Goal: Navigation & Orientation: Find specific page/section

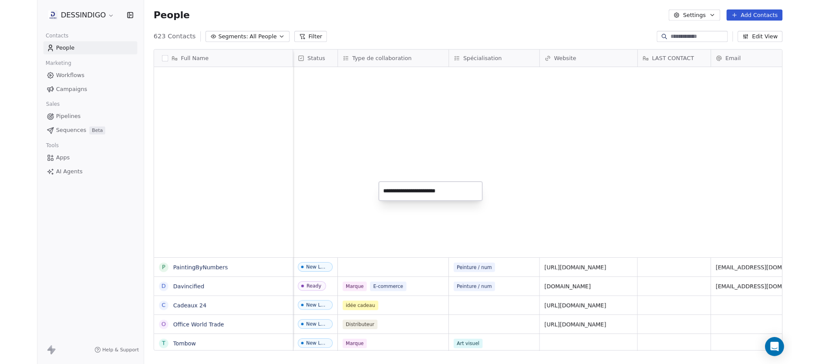
scroll to position [345, 705]
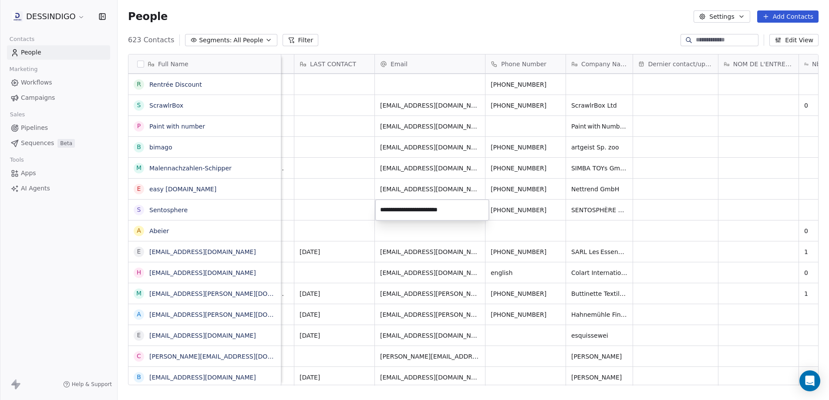
click at [513, 211] on html "DESSINDIGO Contacts People Marketing Workflows Campaigns Sales Pipelines Sequen…" at bounding box center [414, 200] width 829 height 400
click at [468, 212] on div "[EMAIL_ADDRESS][DOMAIN_NAME]" at bounding box center [440, 211] width 131 height 25
drag, startPoint x: 471, startPoint y: 207, endPoint x: 373, endPoint y: 203, distance: 98.9
click at [373, 203] on html "DESSINDIGO Contacts People Marketing Workflows Campaigns Sales Pipelines Sequen…" at bounding box center [414, 200] width 829 height 400
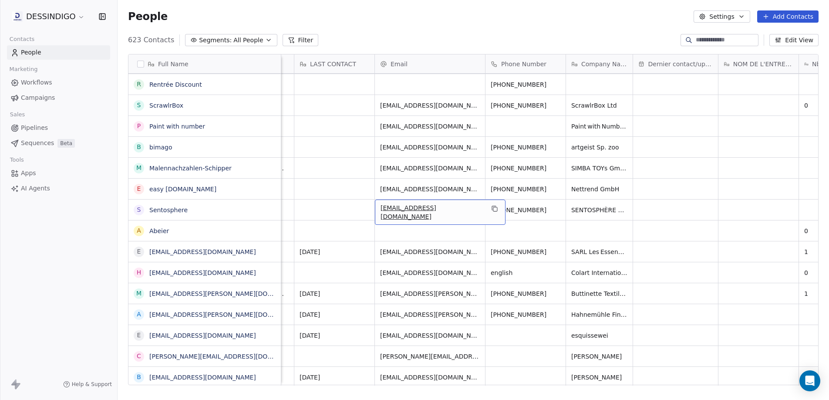
drag, startPoint x: 475, startPoint y: 210, endPoint x: 381, endPoint y: 208, distance: 94.9
click at [410, 210] on span "[EMAIL_ADDRESS][DOMAIN_NAME]" at bounding box center [433, 211] width 104 height 17
click at [421, 209] on span "[EMAIL_ADDRESS][DOMAIN_NAME]" at bounding box center [433, 211] width 104 height 17
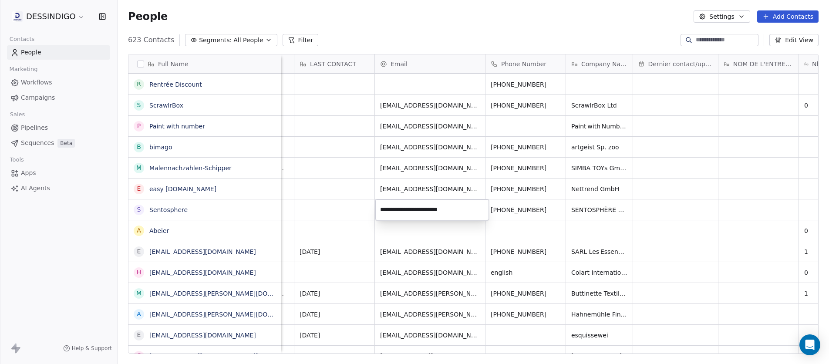
scroll to position [7, 7]
click at [554, 167] on html "DESSINDIGO Contacts People Marketing Workflows Campaigns Sales Pipelines Sequen…" at bounding box center [414, 182] width 829 height 364
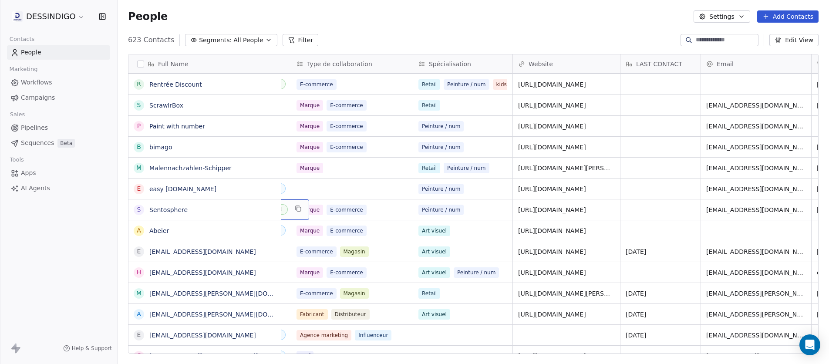
scroll to position [0, 0]
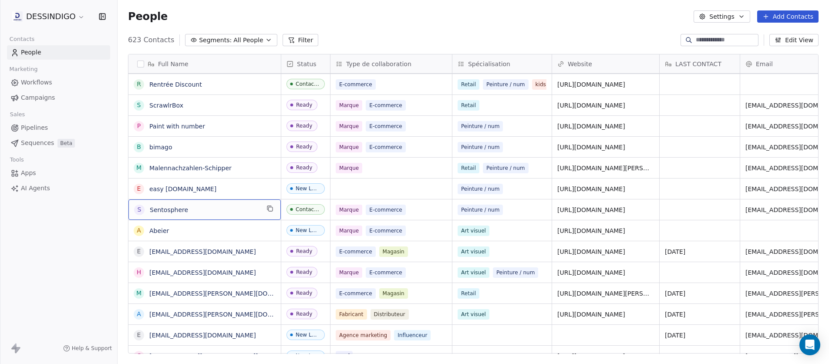
click at [367, 46] on div "623 Contacts Segments: All People Filter Edit View" at bounding box center [473, 40] width 711 height 14
click at [380, 37] on div "623 Contacts Segments: All People Filter Edit View" at bounding box center [473, 40] width 711 height 14
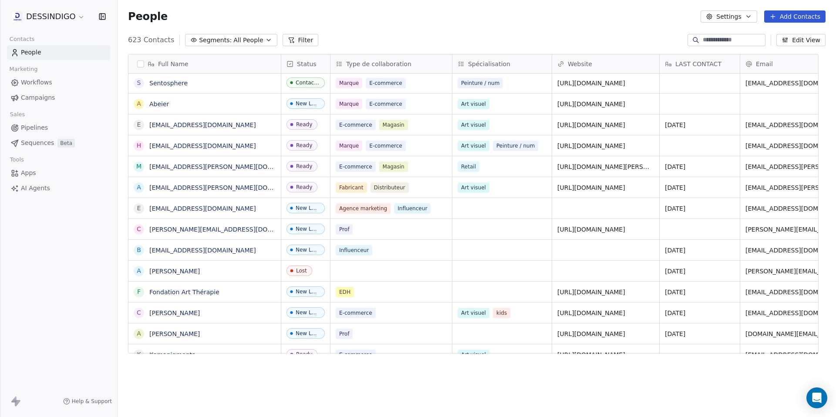
scroll to position [360, 712]
